Goal: Information Seeking & Learning: Find specific page/section

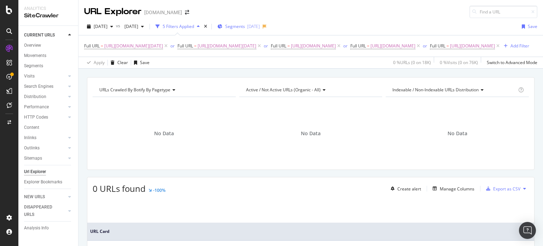
click at [255, 26] on div "Segments [DATE]" at bounding box center [239, 26] width 42 height 6
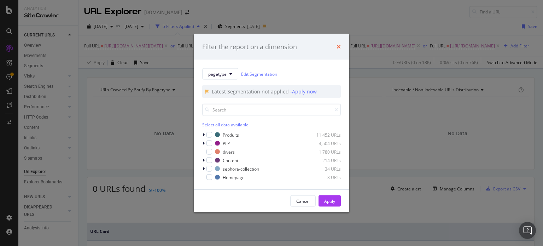
click at [341, 48] on icon "times" at bounding box center [339, 47] width 4 height 6
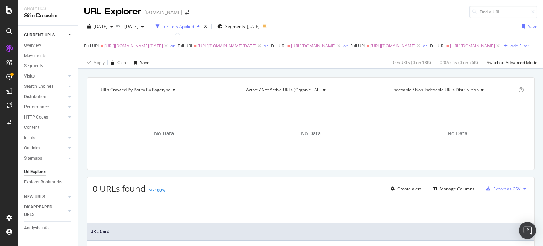
click at [388, 57] on div "Full URL = [URL][DOMAIN_NAME][DATE] or Full URL = [URL][DOMAIN_NAME][DATE] or F…" at bounding box center [311, 45] width 454 height 21
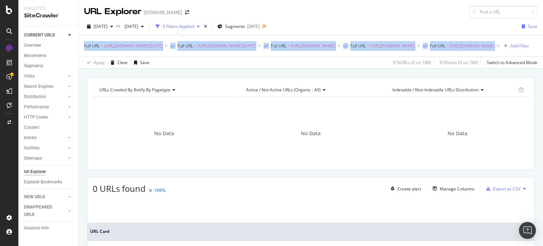
drag, startPoint x: 81, startPoint y: 45, endPoint x: 290, endPoint y: 51, distance: 209.6
click at [333, 51] on div "Full URL = [URL][DOMAIN_NAME][DATE] or Full URL = [URL][DOMAIN_NAME][DATE] or F…" at bounding box center [311, 51] width 465 height 33
copy div "Full URL = [URL][DOMAIN_NAME][DATE] or Full URL = [URL][DOMAIN_NAME][DATE] or F…"
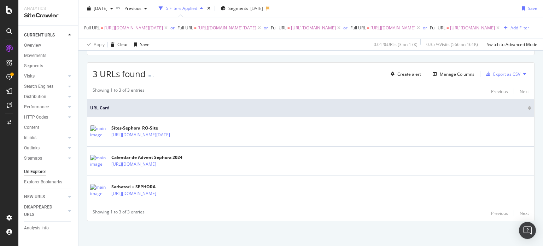
scroll to position [123, 0]
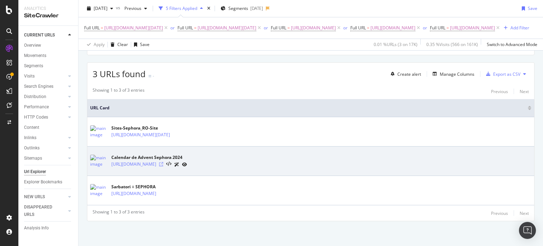
click at [163, 165] on icon at bounding box center [161, 164] width 4 height 4
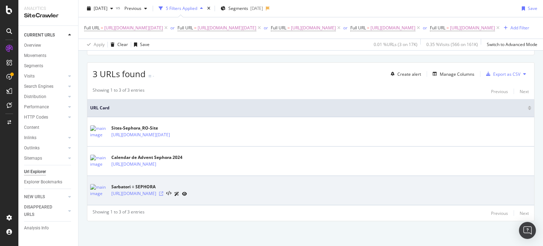
click at [163, 192] on icon at bounding box center [161, 193] width 4 height 4
click at [163, 195] on icon at bounding box center [161, 193] width 4 height 4
